Goal: Navigation & Orientation: Go to known website

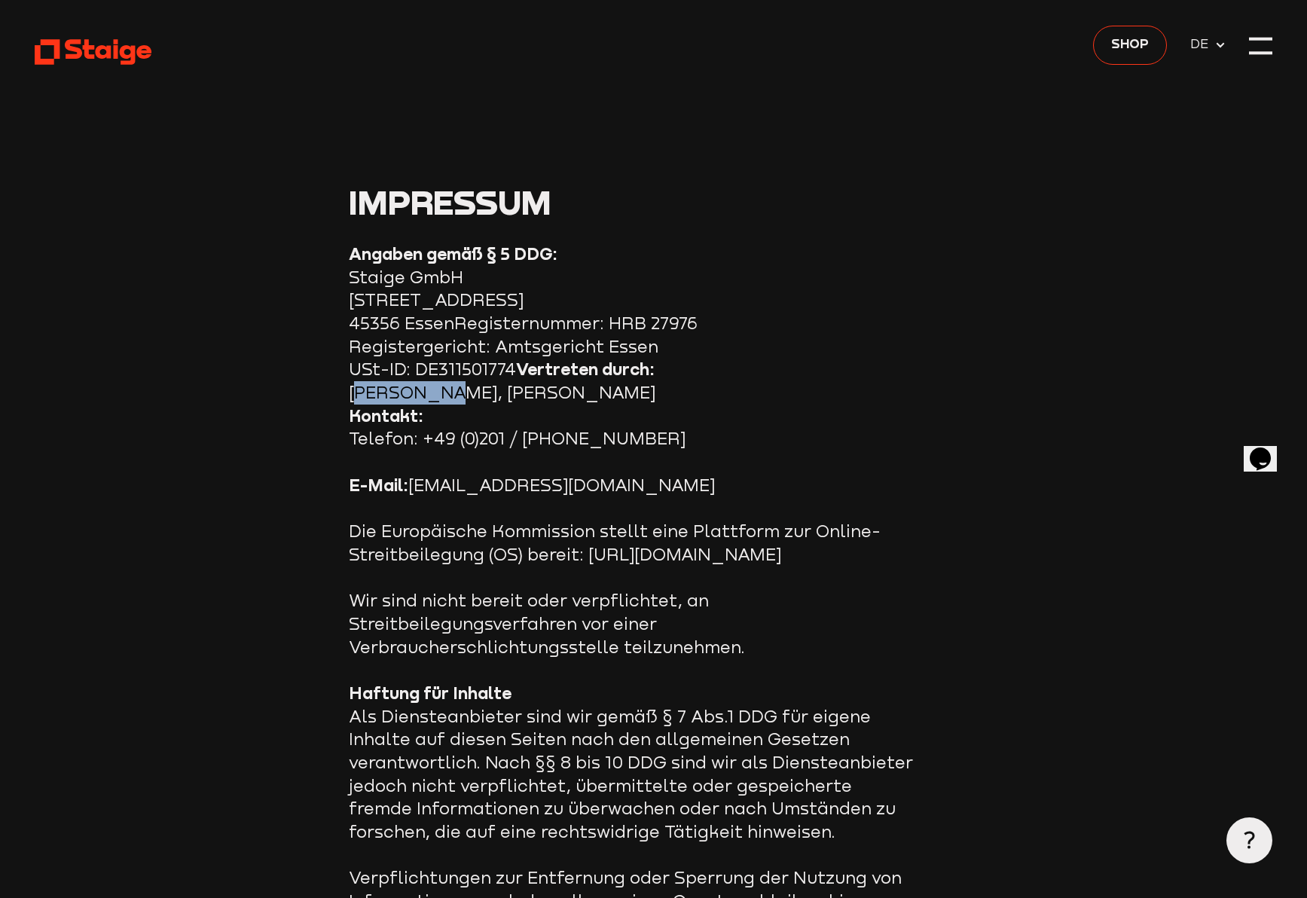
drag, startPoint x: 352, startPoint y: 392, endPoint x: 430, endPoint y: 392, distance: 78.3
copy section "[PERSON_NAME]"
drag, startPoint x: 602, startPoint y: 386, endPoint x: 452, endPoint y: 390, distance: 150.0
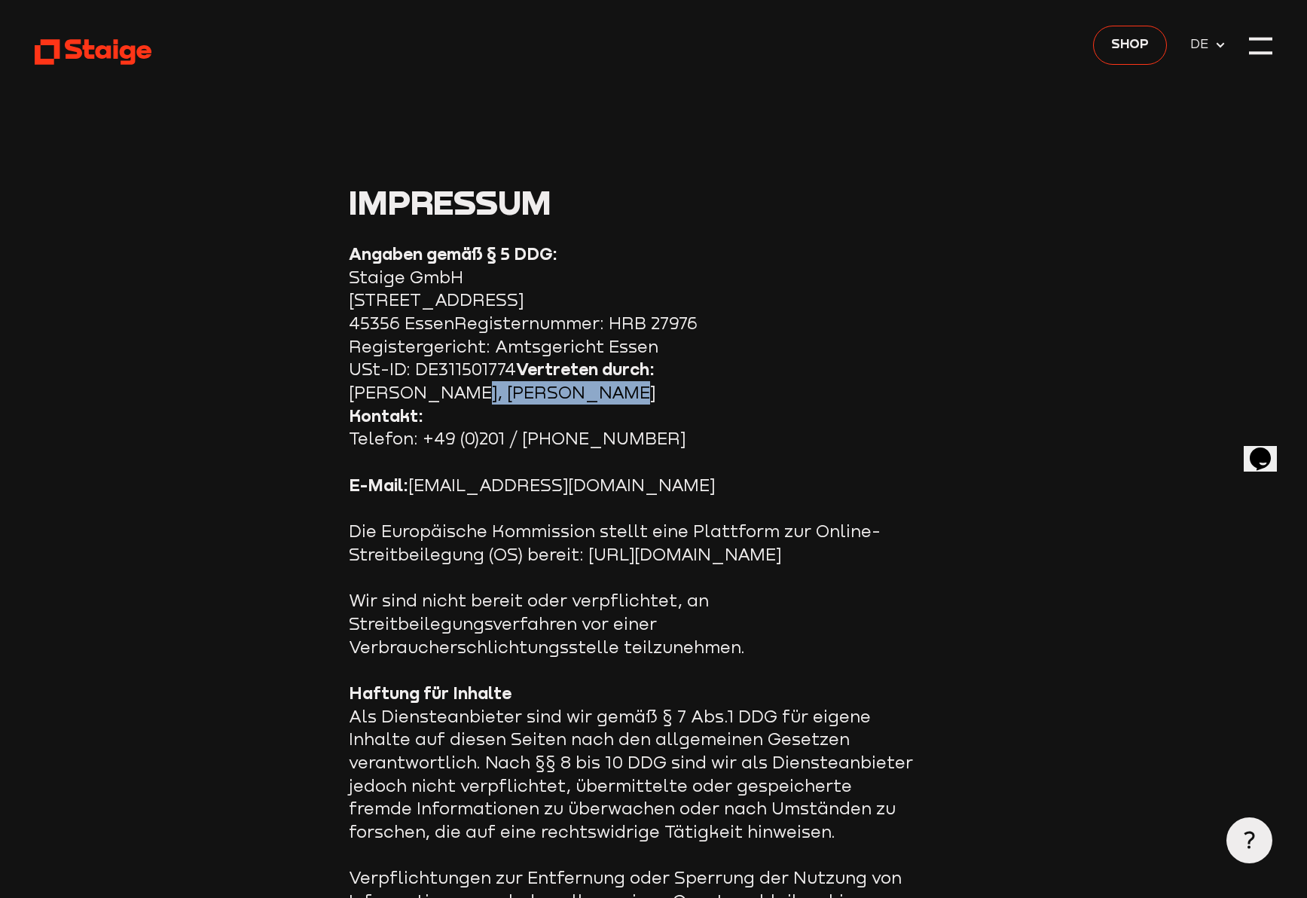
copy section "[PERSON_NAME]"
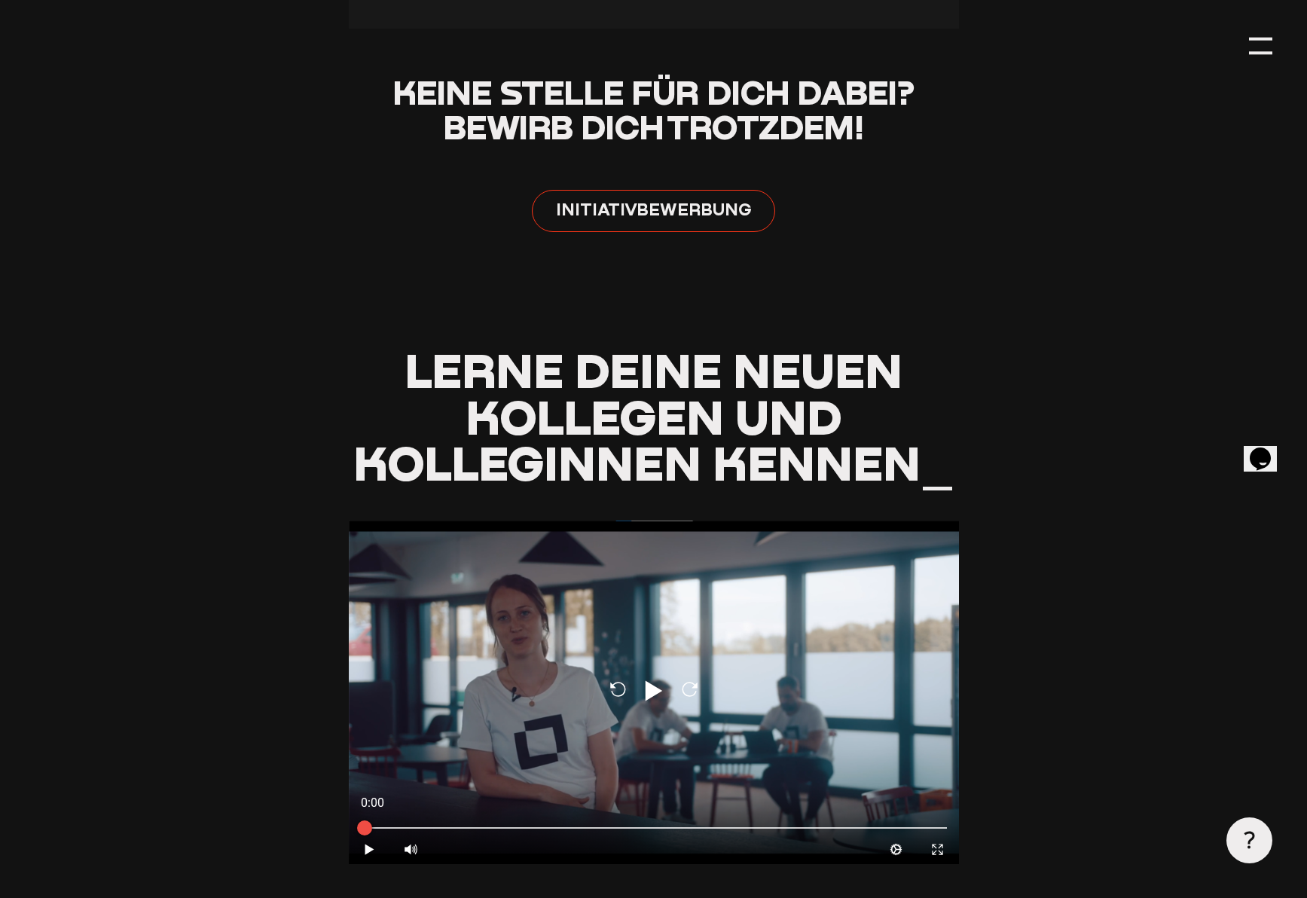
scroll to position [1245, 0]
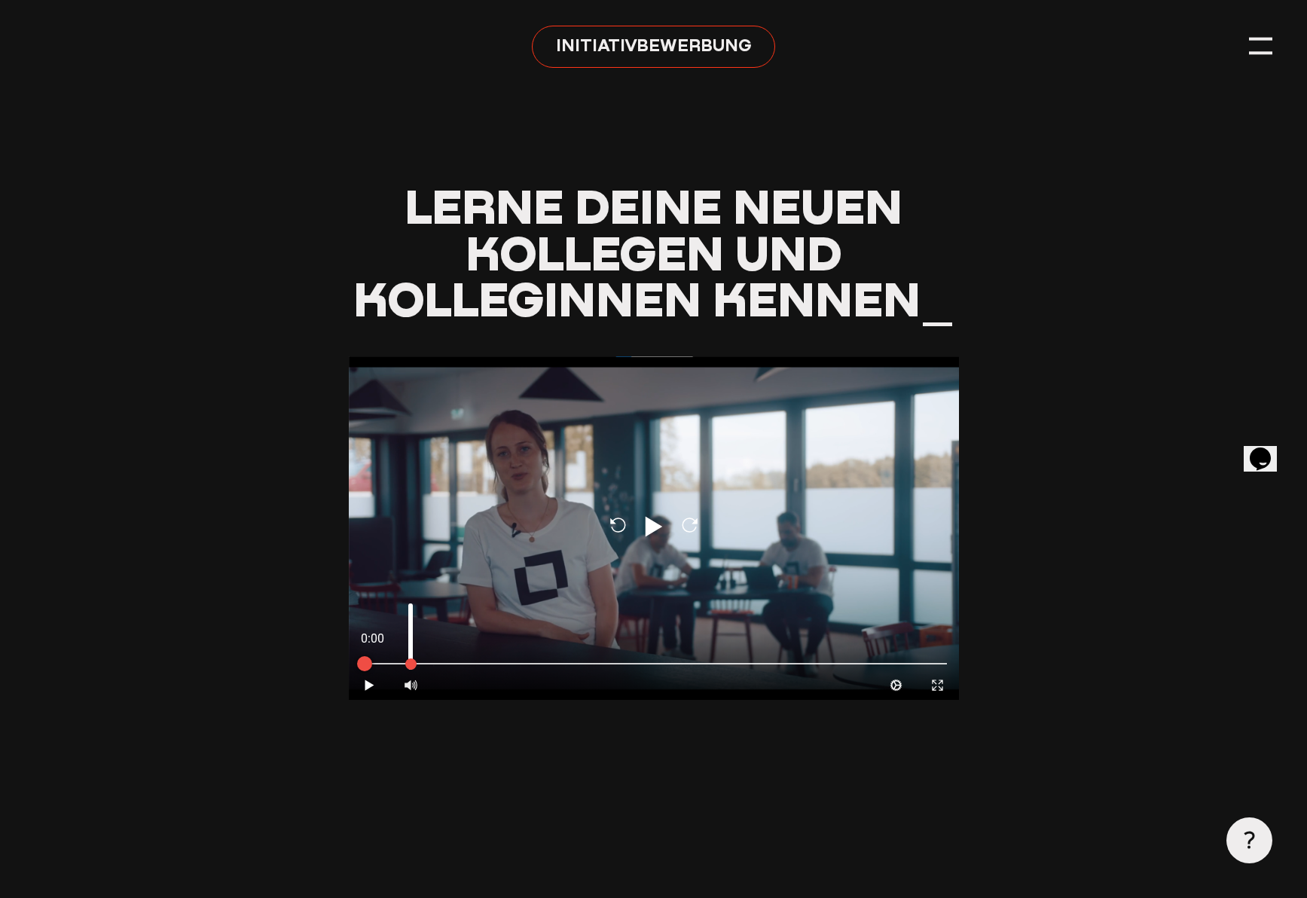
click at [421, 689] on div at bounding box center [410, 684] width 41 height 29
click at [420, 692] on div at bounding box center [410, 684] width 41 height 29
type input "0"
click at [528, 664] on div at bounding box center [654, 662] width 586 height 5
click at [527, 664] on div at bounding box center [654, 662] width 586 height 5
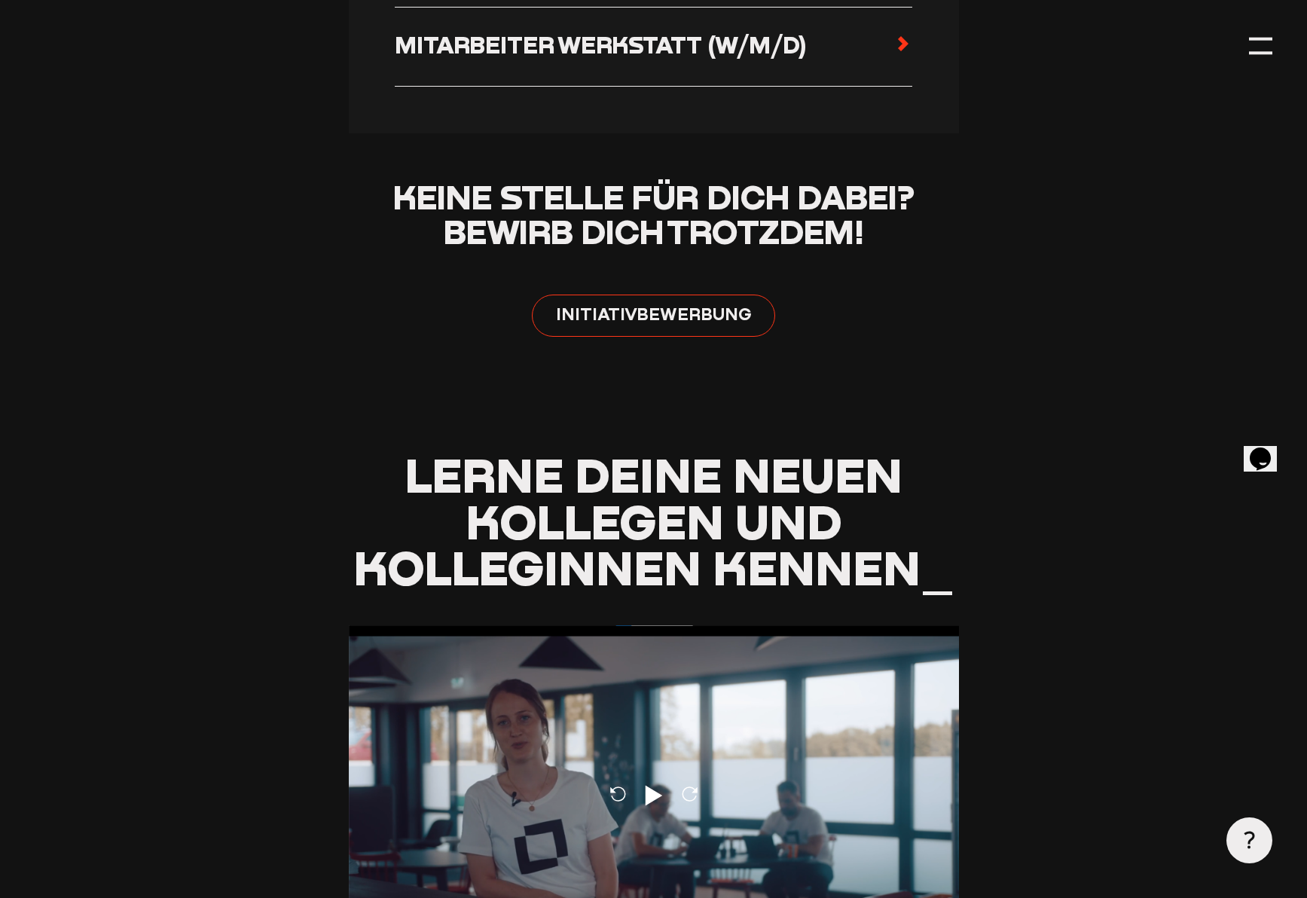
scroll to position [527, 0]
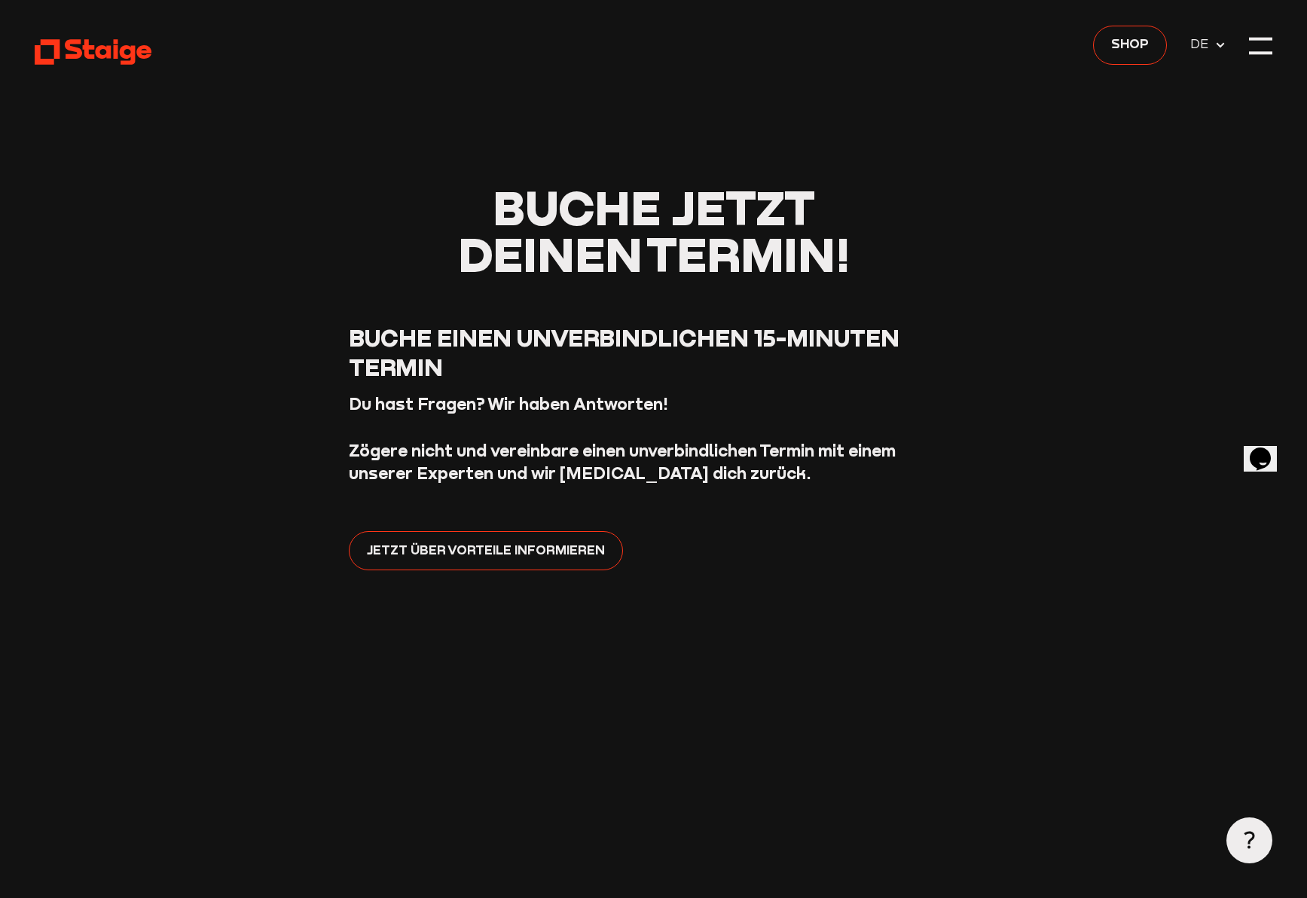
click at [136, 48] on icon at bounding box center [93, 52] width 117 height 29
click at [123, 57] on use at bounding box center [93, 52] width 117 height 26
